Goal: Task Accomplishment & Management: Use online tool/utility

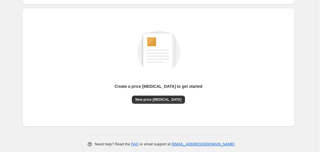
scroll to position [57, 0]
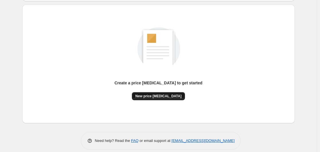
click at [169, 96] on span "New price [MEDICAL_DATA]" at bounding box center [158, 96] width 46 height 5
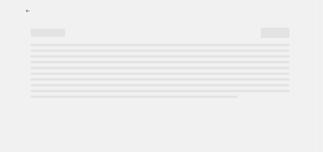
select select "percentage"
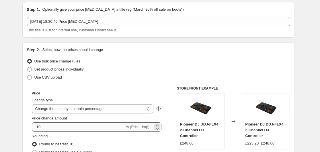
scroll to position [29, 0]
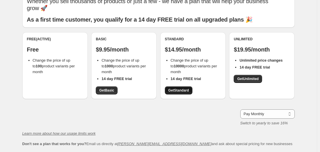
click at [180, 89] on span "Get Standard" at bounding box center [178, 90] width 21 height 5
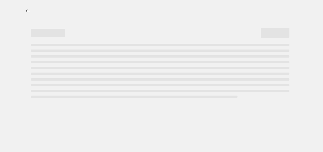
select select "percentage"
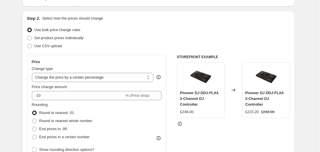
scroll to position [57, 0]
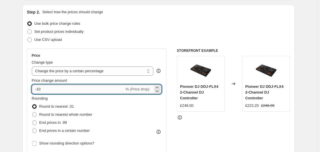
click at [100, 86] on input "-10" at bounding box center [78, 88] width 93 height 9
type input "-1"
type input "-4"
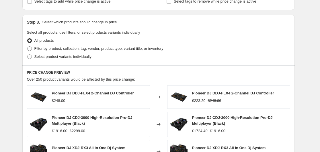
scroll to position [201, 0]
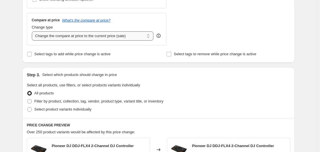
type input "-55"
click at [119, 37] on select "Change the compare at price to the current price (sale) Change the compare at p…" at bounding box center [93, 35] width 122 height 9
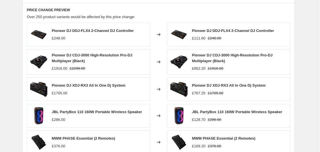
scroll to position [424, 0]
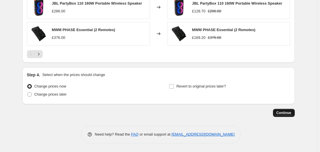
click at [286, 110] on button "Continue" at bounding box center [284, 112] width 22 height 8
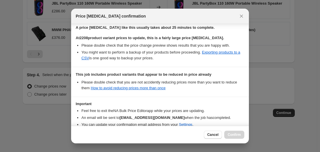
scroll to position [122, 0]
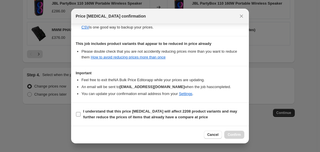
click at [79, 113] on input "I understand that this price change job will affect 2208 product variants and m…" at bounding box center [78, 114] width 5 height 5
checkbox input "true"
click at [232, 132] on button "Confirm" at bounding box center [234, 134] width 20 height 8
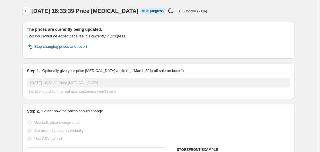
click at [28, 13] on icon "Price change jobs" at bounding box center [27, 11] width 6 height 6
